Goal: Transaction & Acquisition: Purchase product/service

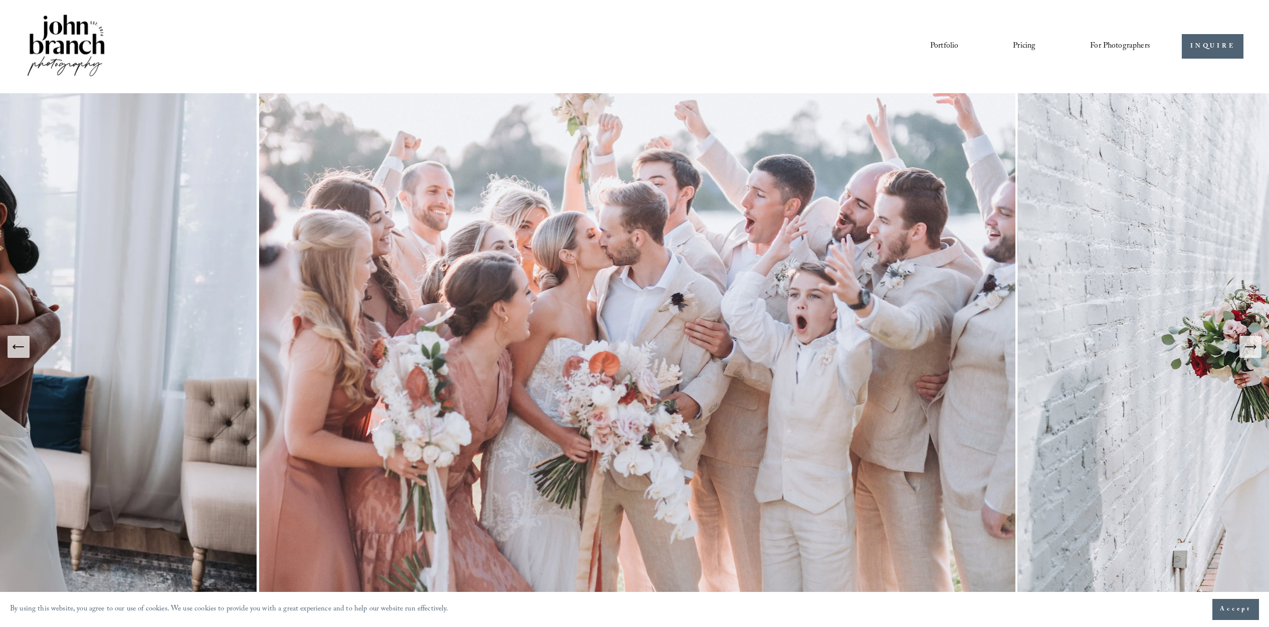
click at [1022, 44] on link "Pricing" at bounding box center [1024, 46] width 23 height 17
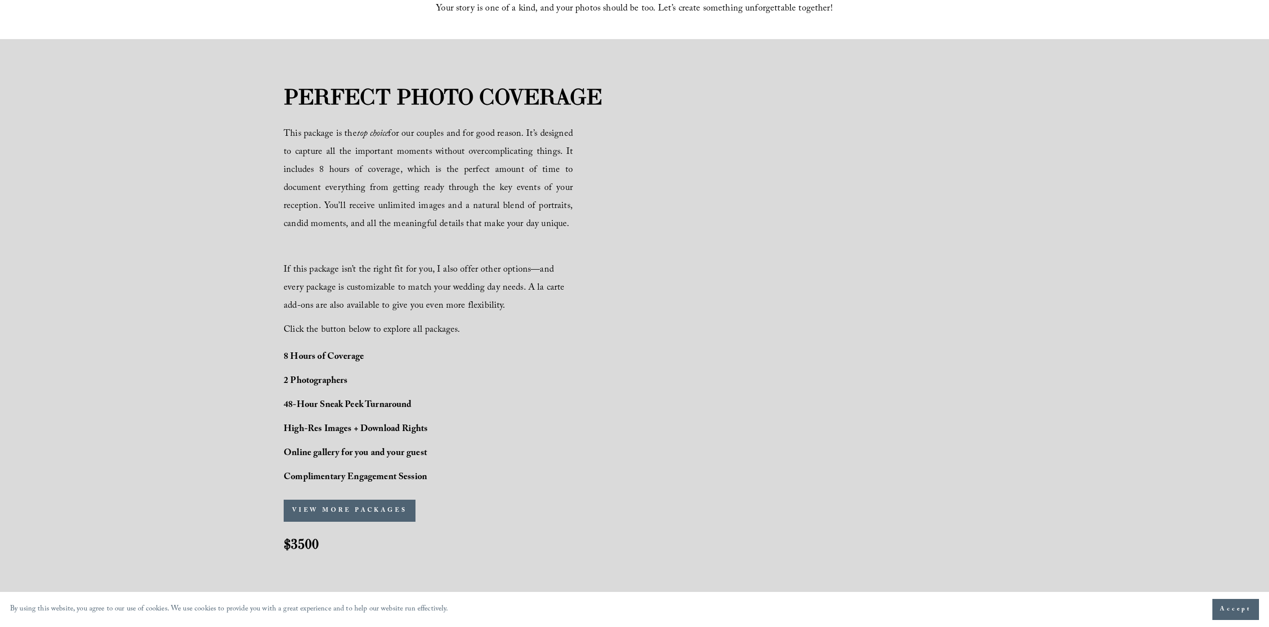
scroll to position [661, 0]
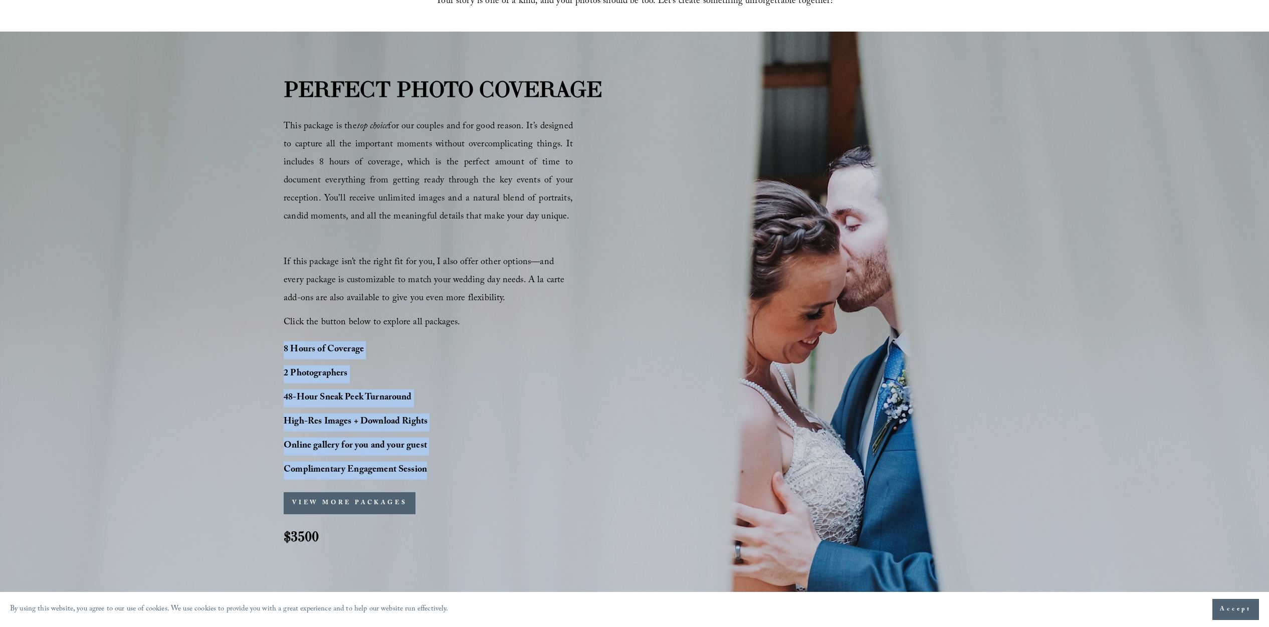
drag, startPoint x: 283, startPoint y: 345, endPoint x: 441, endPoint y: 461, distance: 196.0
click at [451, 477] on div "8 Hours of Coverage 2 Photographers 48-Hour Sneak Peek Turnaround High-Res Imag…" at bounding box center [384, 410] width 200 height 138
copy div "8 Hours of Coverage 2 Photographers 48-Hour Sneak Peek Turnaround High-Res Imag…"
